Goal: Task Accomplishment & Management: Manage account settings

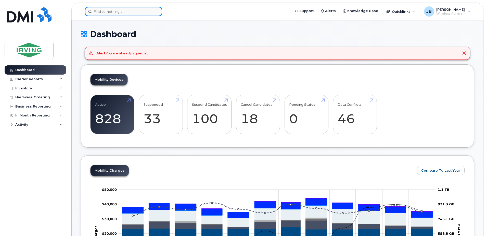
click at [140, 14] on input at bounding box center [123, 11] width 77 height 9
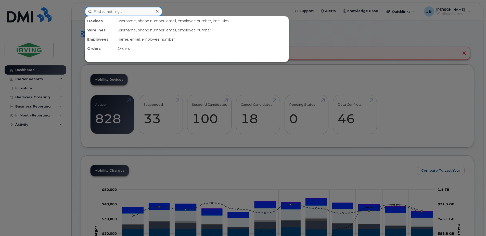
paste input "506-866-4183"
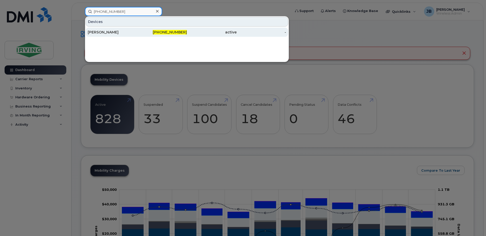
type input "506-866-4183"
click at [116, 32] on div "[PERSON_NAME]" at bounding box center [113, 32] width 50 height 5
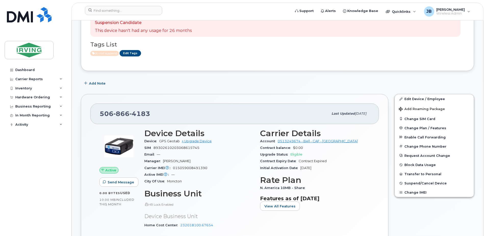
scroll to position [77, 0]
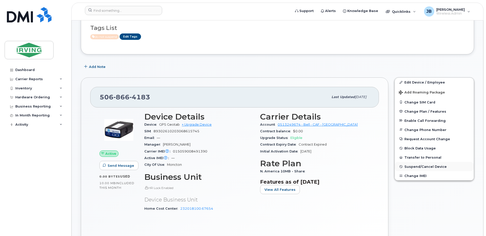
click at [429, 167] on span "Suspend/Cancel Device" at bounding box center [426, 167] width 42 height 4
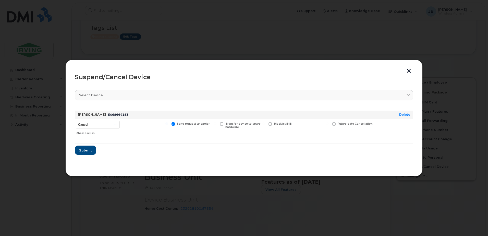
click at [270, 125] on span at bounding box center [270, 123] width 3 height 3
click at [265, 125] on input "Blacklist IMEI" at bounding box center [263, 123] width 3 height 3
click at [271, 124] on span at bounding box center [270, 123] width 3 height 3
click at [265, 124] on input "Blacklist IMEI" at bounding box center [263, 123] width 3 height 3
checkbox input "false"
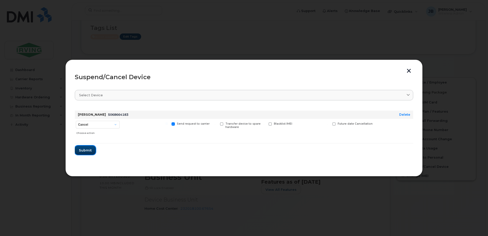
click at [85, 151] on span "Submit" at bounding box center [85, 150] width 13 height 5
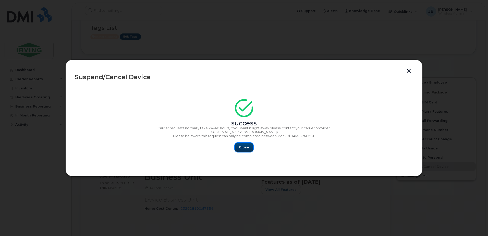
click at [245, 148] on span "Close" at bounding box center [244, 147] width 10 height 5
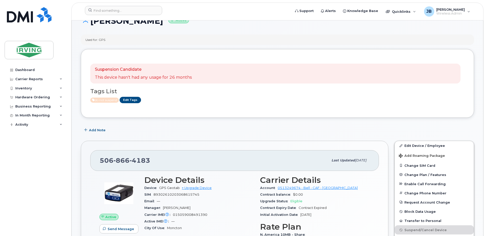
scroll to position [0, 0]
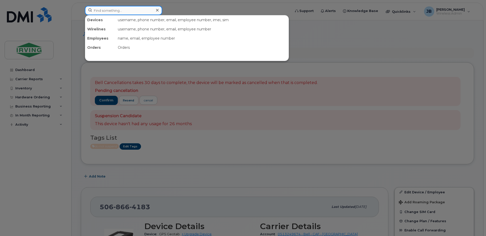
click at [116, 12] on input at bounding box center [123, 10] width 77 height 9
paste input "[PHONE_NUMBER]"
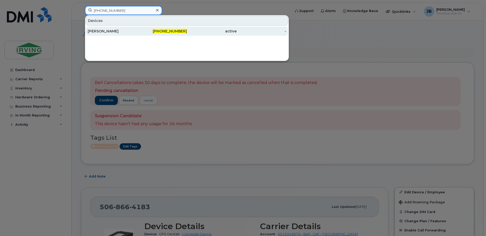
type input "[PHONE_NUMBER]"
click at [108, 31] on div "[PERSON_NAME]" at bounding box center [113, 31] width 50 height 5
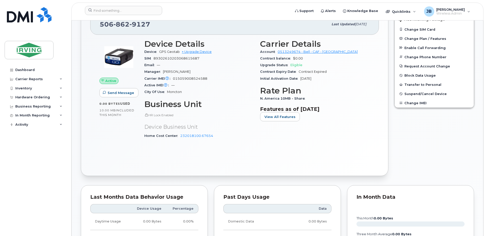
scroll to position [179, 0]
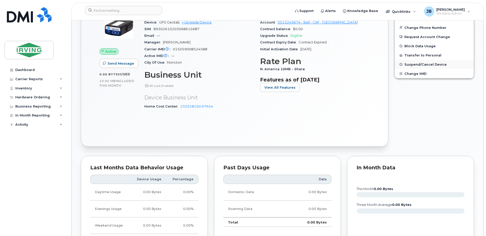
click at [433, 64] on span "Suspend/Cancel Device" at bounding box center [426, 65] width 42 height 4
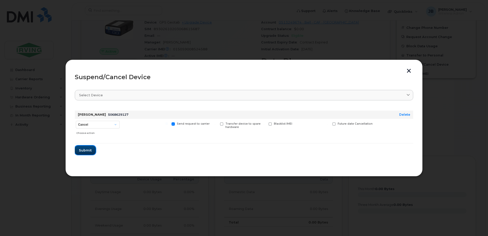
click at [88, 151] on span "Submit" at bounding box center [85, 150] width 13 height 5
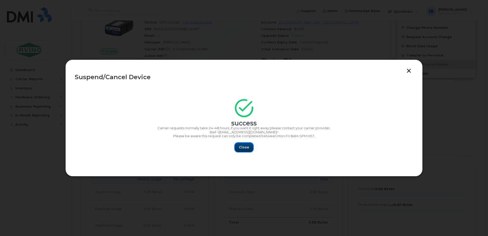
click at [245, 147] on span "Close" at bounding box center [244, 147] width 10 height 5
